Goal: Task Accomplishment & Management: Use online tool/utility

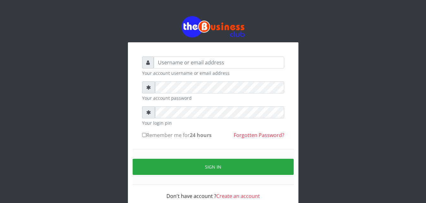
type input "Eniolatelecom"
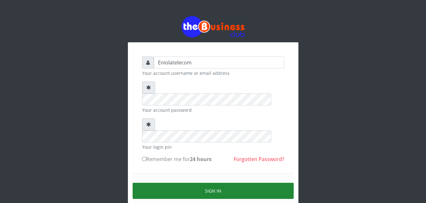
click at [209, 183] on button "Sign in" at bounding box center [213, 191] width 161 height 16
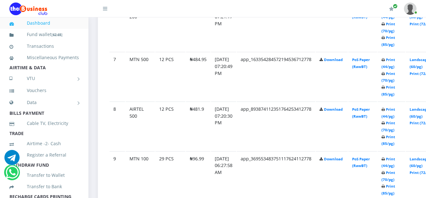
scroll to position [660, 0]
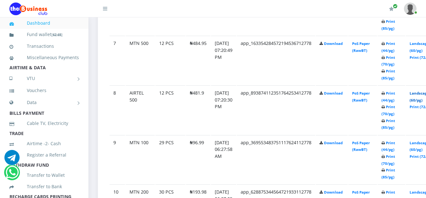
click at [422, 95] on link "Landscape (60/pg)" at bounding box center [419, 97] width 20 height 12
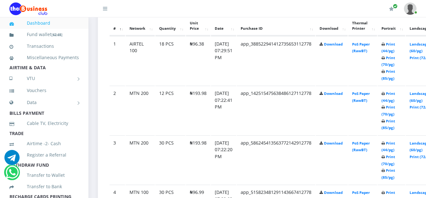
scroll to position [370, 0]
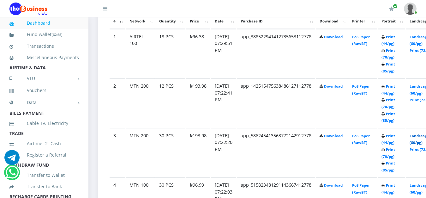
click at [421, 137] on link "Landscape (60/pg)" at bounding box center [419, 139] width 20 height 12
click at [422, 87] on link "Landscape (60/pg)" at bounding box center [419, 90] width 20 height 12
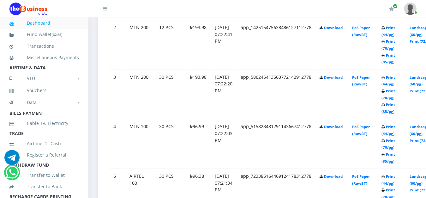
scroll to position [429, 0]
drag, startPoint x: 429, startPoint y: 194, endPoint x: 431, endPoint y: 199, distance: 5.0
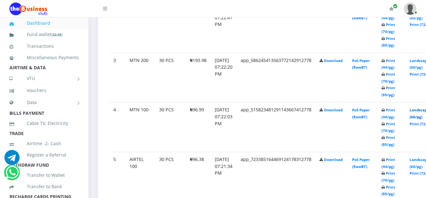
click at [420, 111] on link "Landscape (60/pg)" at bounding box center [419, 113] width 20 height 12
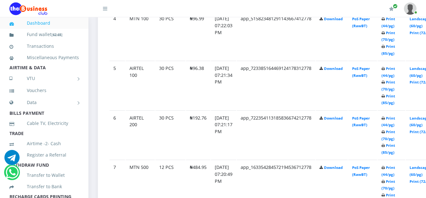
scroll to position [542, 0]
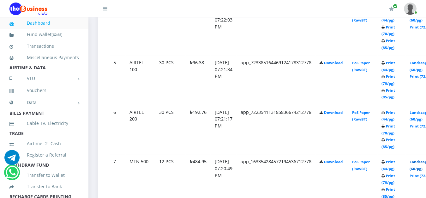
click at [421, 162] on link "Landscape (60/pg)" at bounding box center [419, 165] width 20 height 12
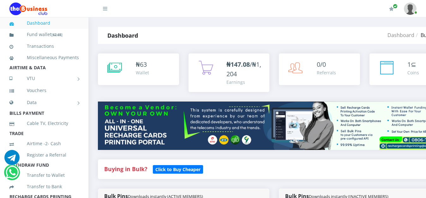
scroll to position [542, 0]
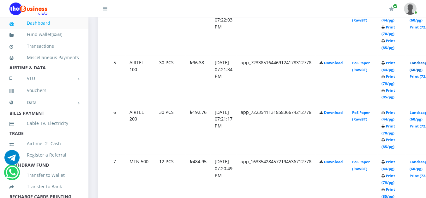
click at [422, 65] on link "Landscape (60/pg)" at bounding box center [419, 66] width 20 height 12
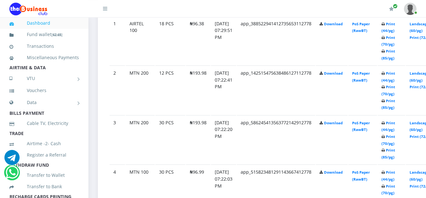
scroll to position [381, 0]
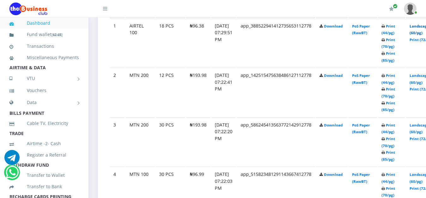
click at [422, 28] on link "Landscape (60/pg)" at bounding box center [419, 30] width 20 height 12
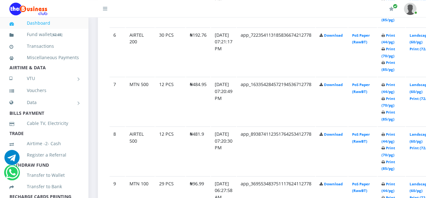
scroll to position [622, 0]
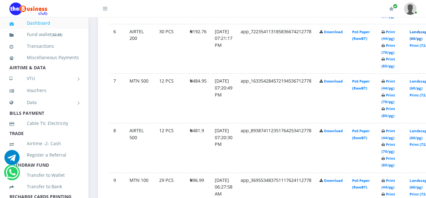
click at [421, 33] on link "Landscape (60/pg)" at bounding box center [419, 35] width 20 height 12
